Goal: Task Accomplishment & Management: Use online tool/utility

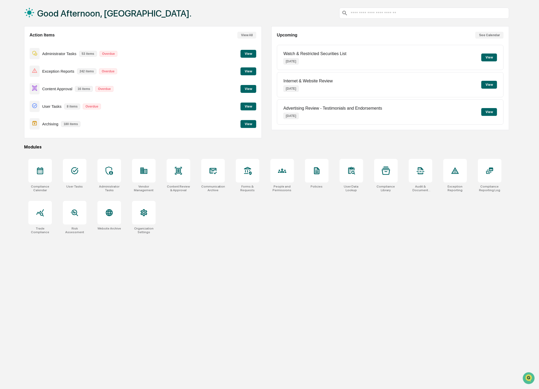
scroll to position [25, 0]
click at [251, 88] on button "View" at bounding box center [249, 89] width 16 height 8
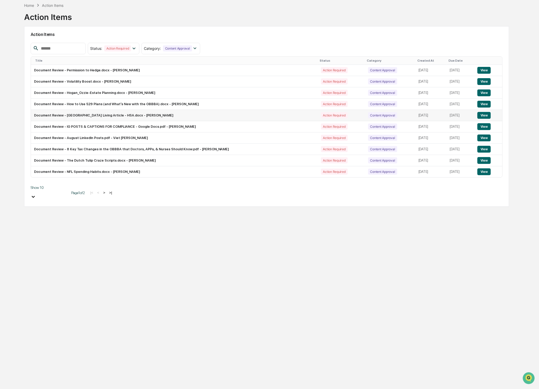
click at [98, 115] on td "Document Review - [GEOGRAPHIC_DATA] Living Article - HSA.docx - [PERSON_NAME]" at bounding box center [174, 115] width 287 height 11
click at [490, 115] on button "View" at bounding box center [484, 115] width 13 height 7
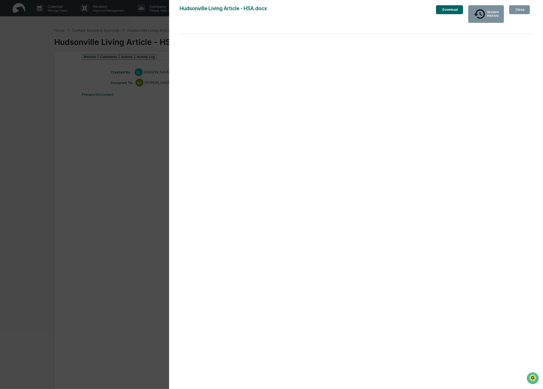
click at [127, 355] on div "Version History [DATE] 04:15 PM [PERSON_NAME] Living Article - HSA.docx Close V…" at bounding box center [271, 194] width 543 height 389
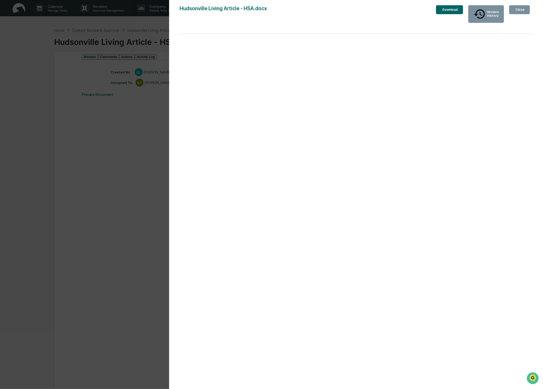
click at [521, 12] on div "Close" at bounding box center [520, 10] width 10 height 4
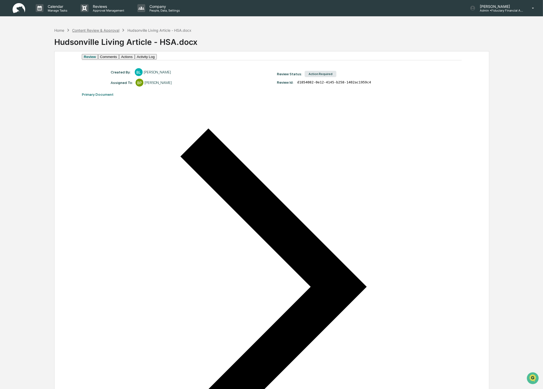
click at [99, 29] on div "Content Review & Approval" at bounding box center [95, 30] width 47 height 4
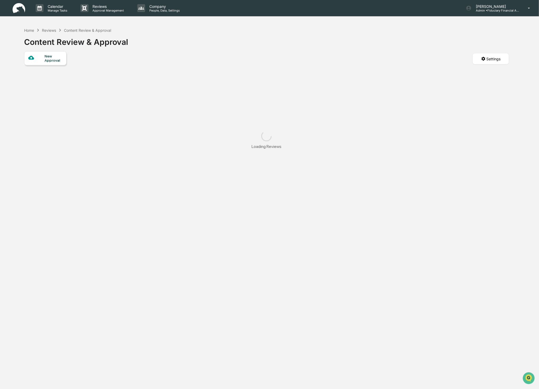
click at [48, 31] on div "Reviews" at bounding box center [49, 30] width 14 height 4
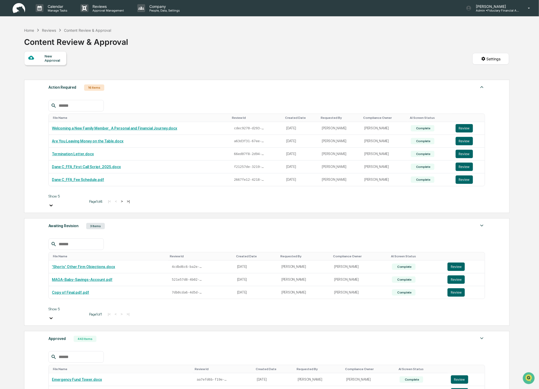
click at [119, 201] on button ">" at bounding box center [121, 201] width 5 height 4
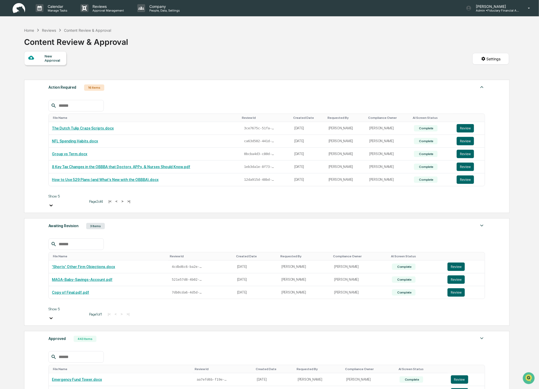
click at [120, 201] on button ">" at bounding box center [122, 201] width 5 height 4
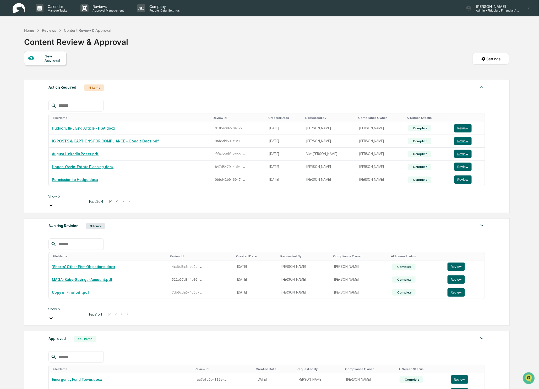
click at [30, 30] on div "Home" at bounding box center [29, 30] width 10 height 4
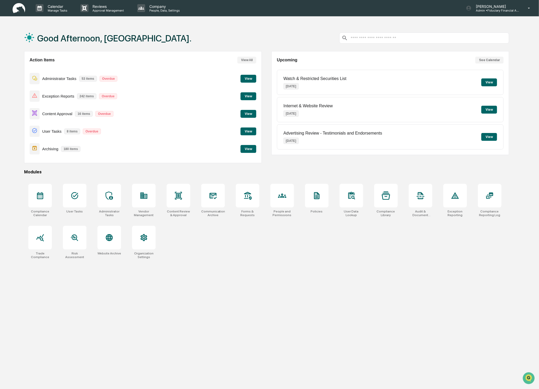
click at [250, 113] on button "View" at bounding box center [249, 114] width 16 height 8
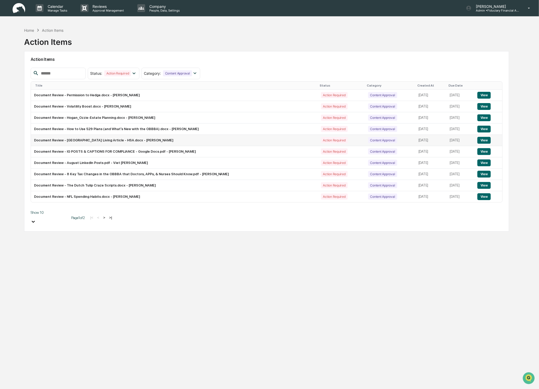
click at [485, 141] on button "View" at bounding box center [484, 140] width 13 height 7
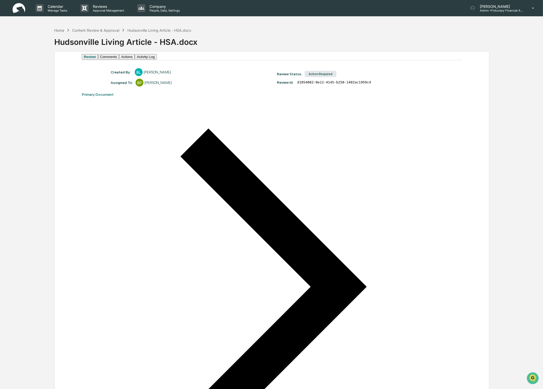
click at [119, 60] on button "Comments" at bounding box center [108, 57] width 21 height 6
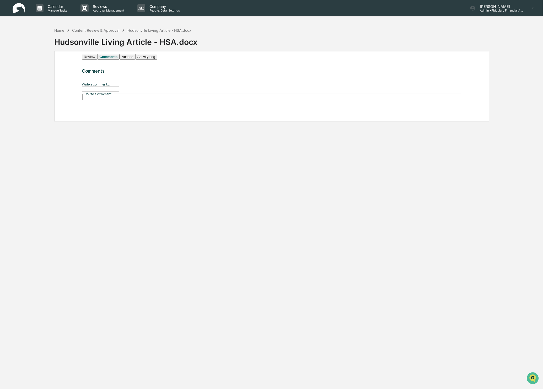
click at [135, 59] on button "Actions" at bounding box center [128, 57] width 16 height 6
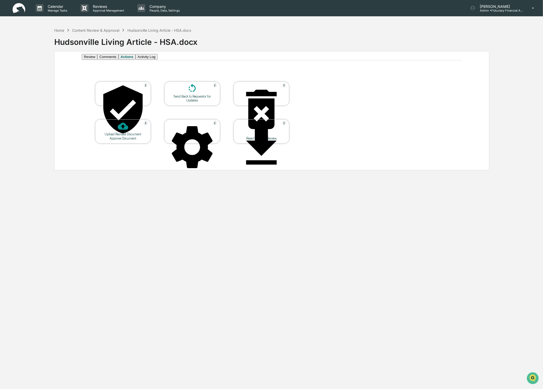
click at [118, 98] on icon at bounding box center [123, 109] width 52 height 52
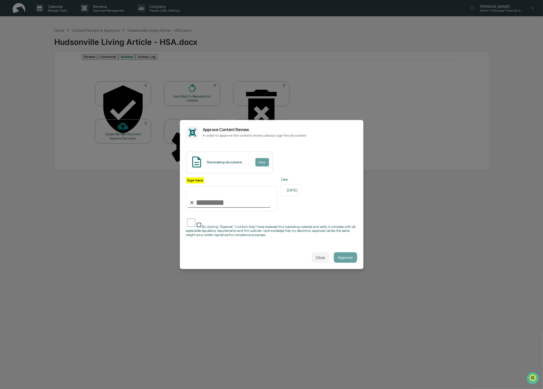
click at [217, 207] on input "Sign here" at bounding box center [232, 198] width 92 height 25
type input "**********"
click at [342, 256] on button "Approve" at bounding box center [345, 257] width 23 height 10
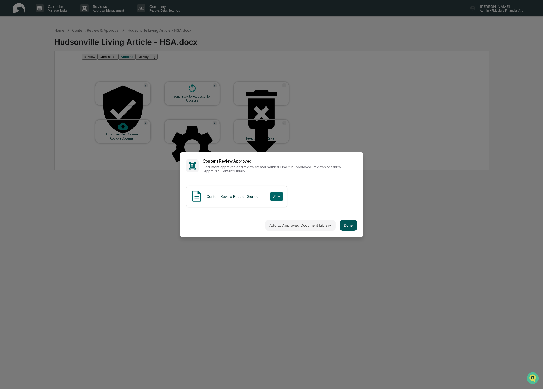
click at [350, 227] on button "Done" at bounding box center [348, 225] width 17 height 10
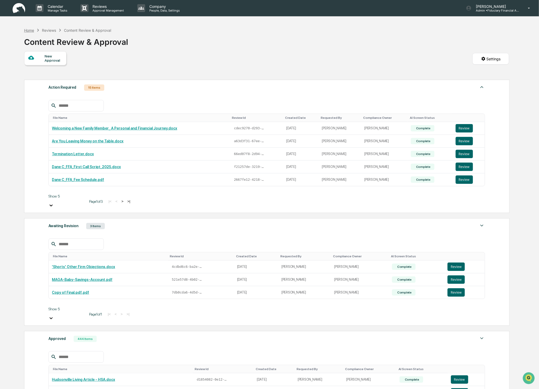
click at [28, 30] on div "Home" at bounding box center [29, 30] width 10 height 4
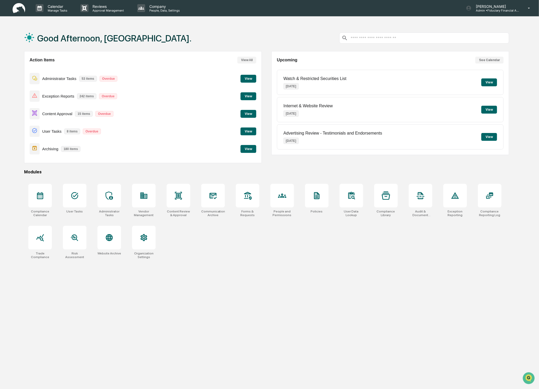
click at [247, 112] on button "View" at bounding box center [249, 114] width 16 height 8
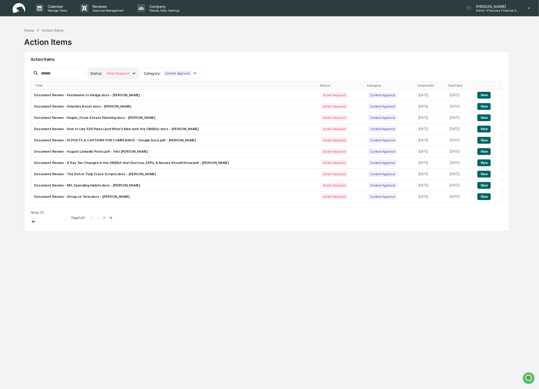
click at [136, 73] on icon at bounding box center [134, 73] width 3 height 2
click at [122, 94] on div "Action Required" at bounding box center [112, 97] width 27 height 6
click at [111, 215] on button ">|" at bounding box center [113, 217] width 6 height 4
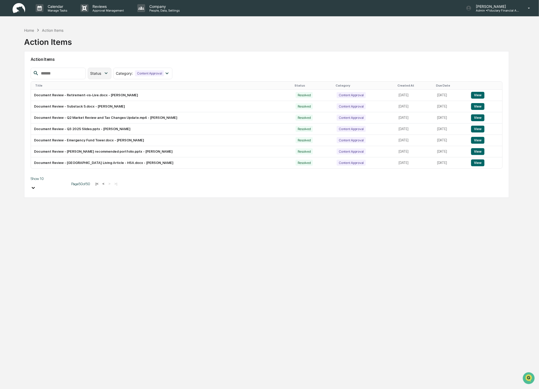
click at [108, 73] on icon at bounding box center [106, 73] width 3 height 2
click at [97, 98] on div at bounding box center [94, 96] width 5 height 5
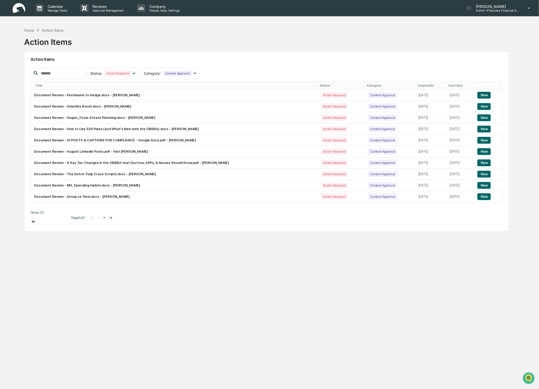
click at [108, 215] on button ">|" at bounding box center [111, 217] width 6 height 4
